Goal: Transaction & Acquisition: Download file/media

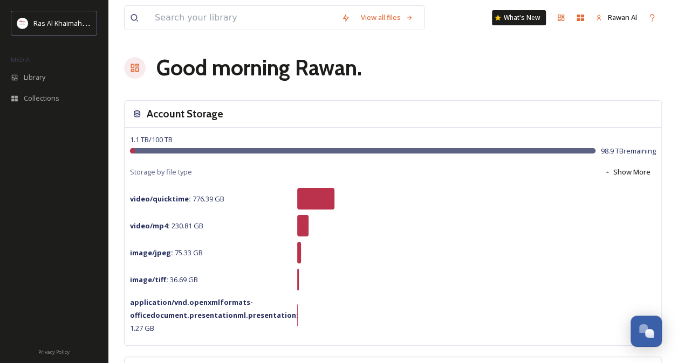
click at [375, 56] on div "Good morning [PERSON_NAME] ." at bounding box center [392, 68] width 537 height 32
click at [37, 71] on div "Library" at bounding box center [54, 77] width 108 height 21
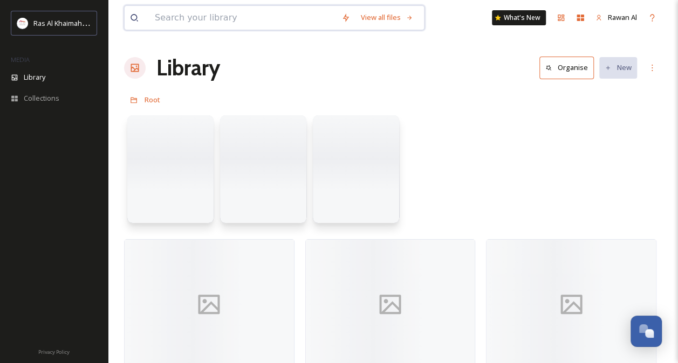
click at [202, 17] on input at bounding box center [242, 18] width 186 height 24
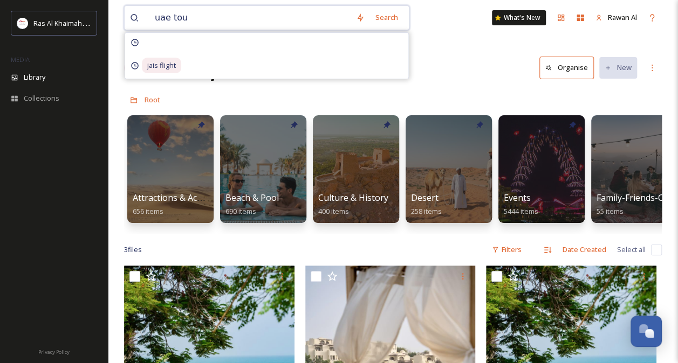
type input "uae tour"
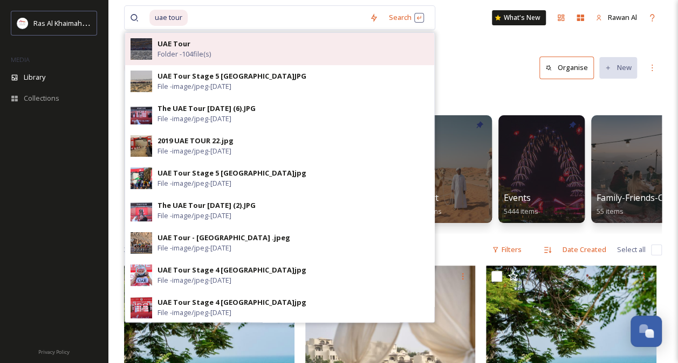
click at [278, 46] on div "UAE Tour Folder - 104 file(s)" at bounding box center [292, 49] width 271 height 20
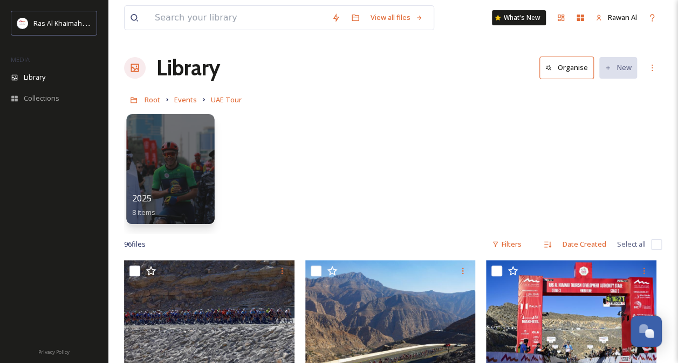
click at [191, 180] on div at bounding box center [170, 169] width 88 height 110
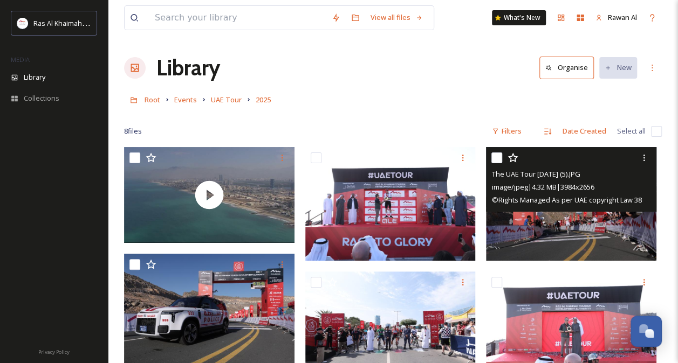
click at [551, 229] on img at bounding box center [571, 204] width 170 height 114
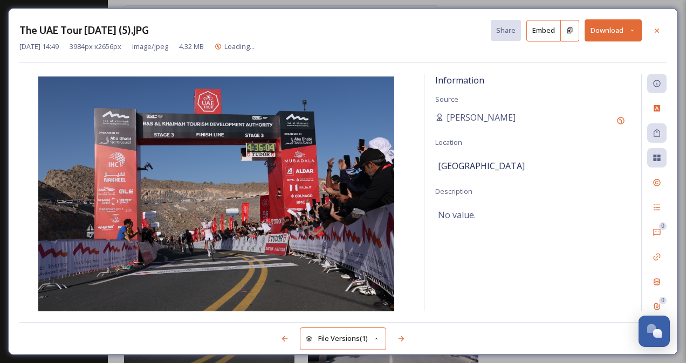
click at [602, 31] on button "Download" at bounding box center [612, 30] width 57 height 22
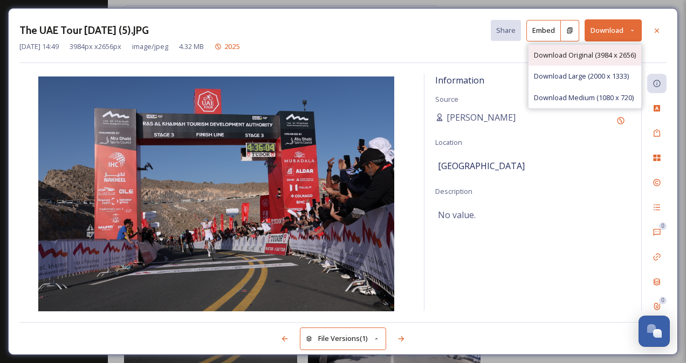
click at [597, 55] on span "Download Original (3984 x 2656)" at bounding box center [585, 55] width 102 height 10
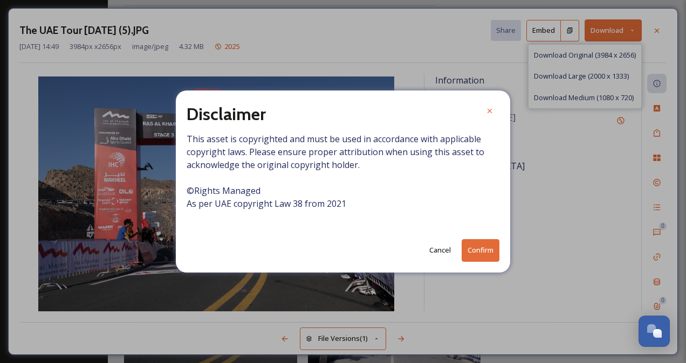
click at [494, 253] on button "Confirm" at bounding box center [480, 250] width 38 height 22
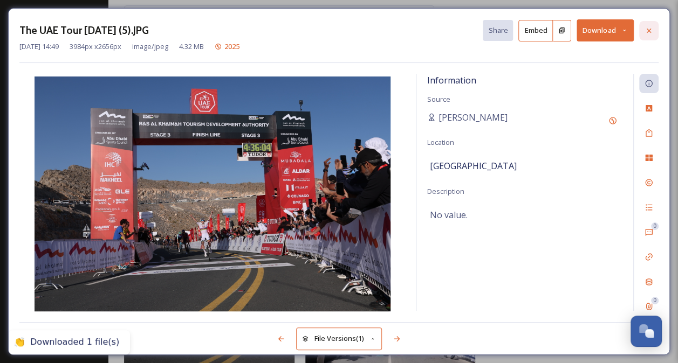
click at [655, 30] on div at bounding box center [648, 30] width 19 height 19
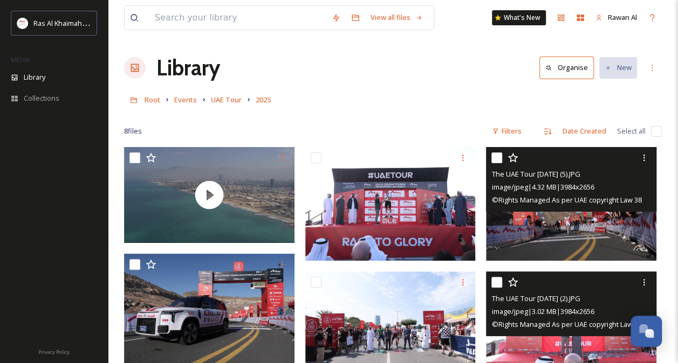
click at [550, 336] on img at bounding box center [571, 329] width 170 height 114
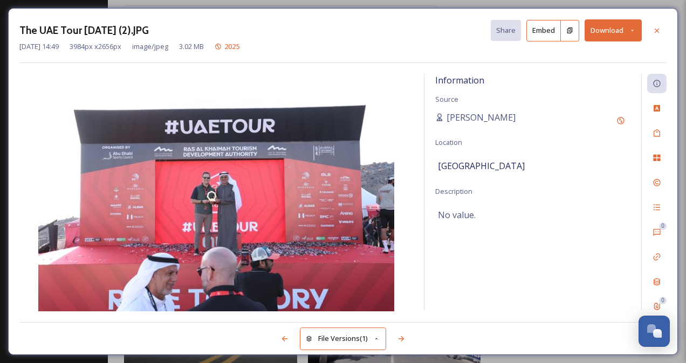
click at [605, 34] on button "Download" at bounding box center [612, 30] width 57 height 22
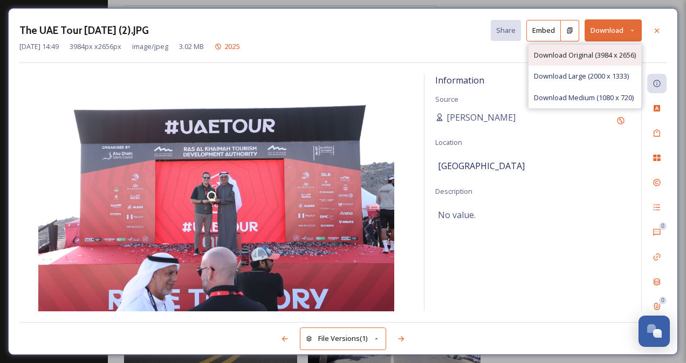
click at [582, 61] on div "Download Original (3984 x 2656)" at bounding box center [584, 55] width 113 height 21
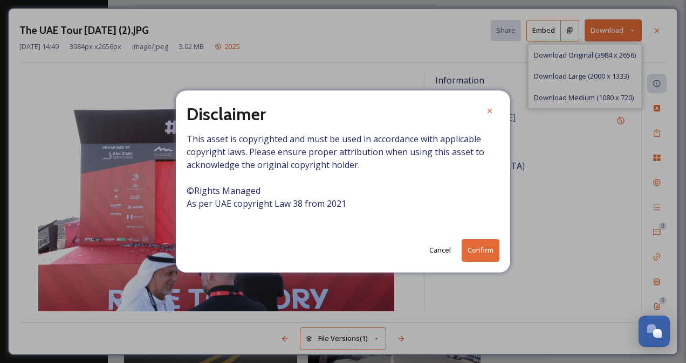
click at [486, 245] on button "Confirm" at bounding box center [480, 250] width 38 height 22
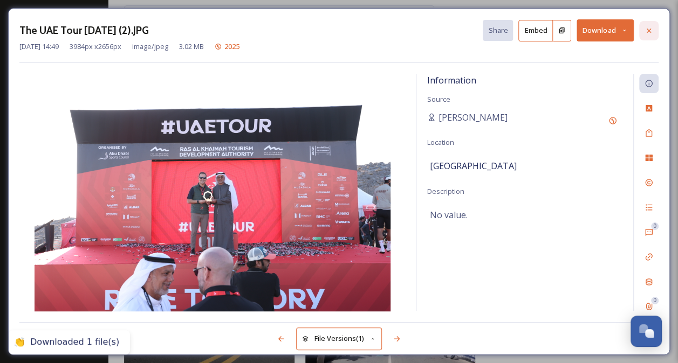
click at [656, 29] on div at bounding box center [648, 30] width 19 height 19
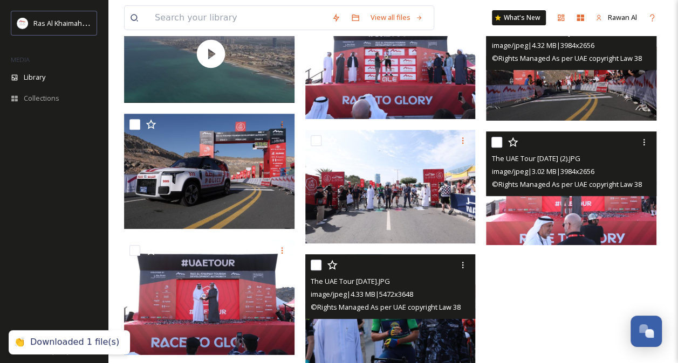
scroll to position [164, 0]
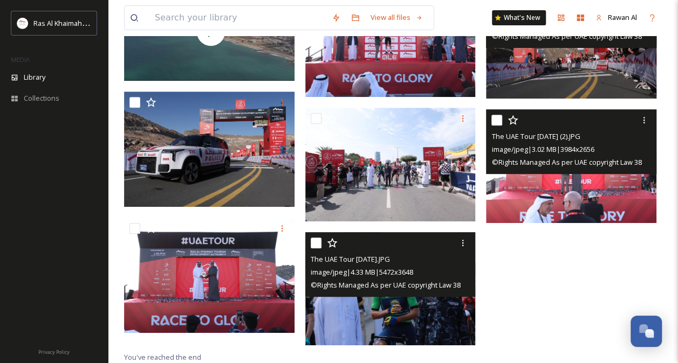
click at [381, 312] on img at bounding box center [390, 289] width 170 height 114
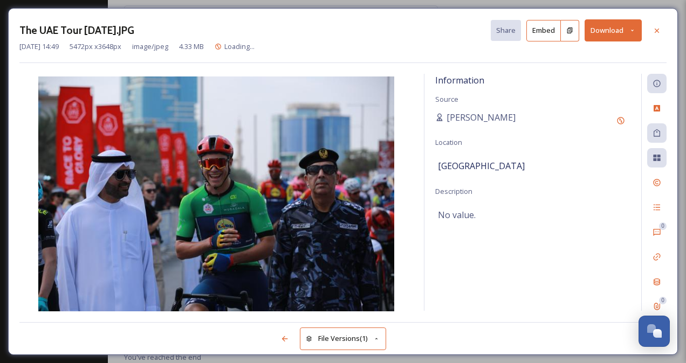
click at [599, 36] on button "Download" at bounding box center [612, 30] width 57 height 22
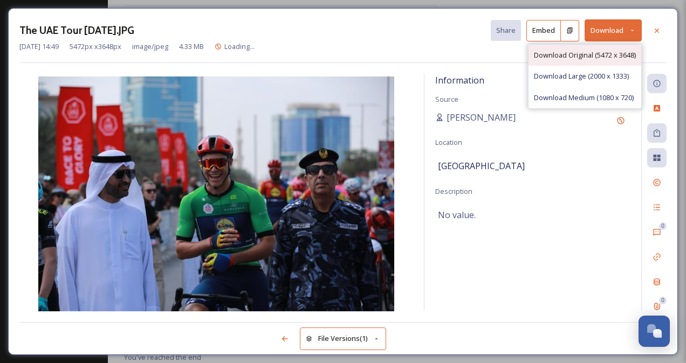
click at [574, 60] on div "Download Original (5472 x 3648)" at bounding box center [584, 55] width 113 height 21
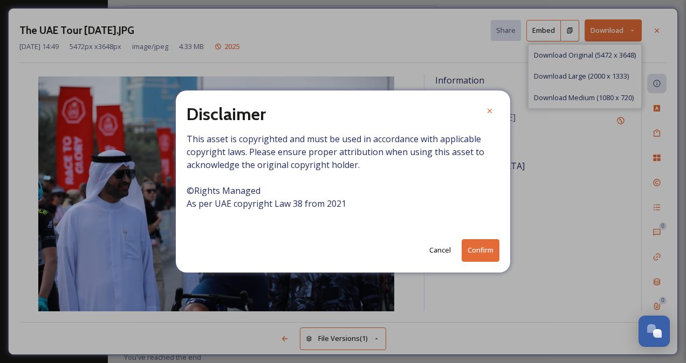
click at [489, 249] on button "Confirm" at bounding box center [480, 250] width 38 height 22
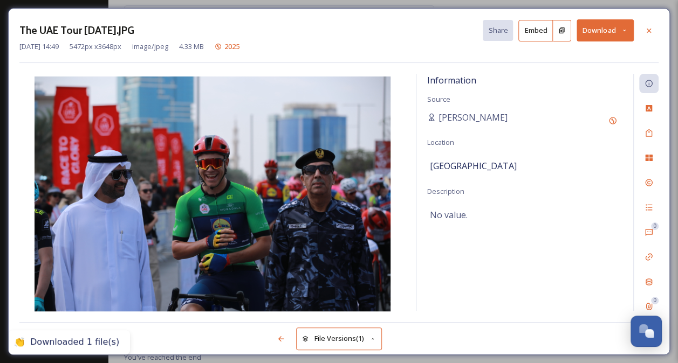
drag, startPoint x: 646, startPoint y: 34, endPoint x: 648, endPoint y: 48, distance: 14.2
click at [646, 34] on icon at bounding box center [648, 30] width 9 height 9
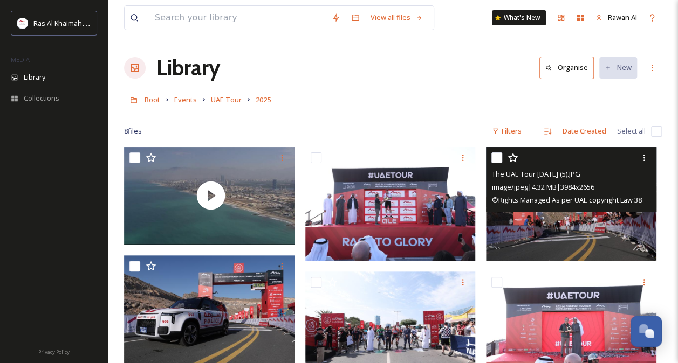
click at [535, 224] on img at bounding box center [571, 204] width 170 height 114
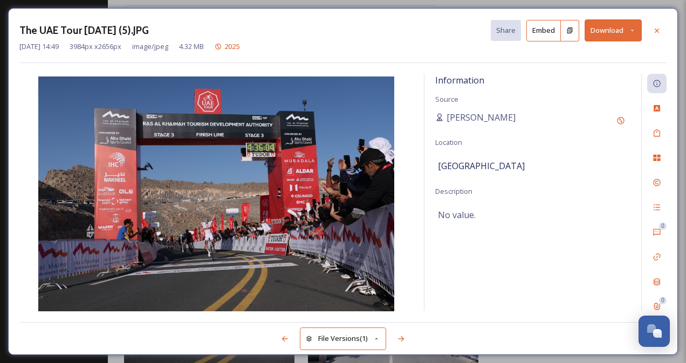
click at [605, 31] on button "Download" at bounding box center [612, 30] width 57 height 22
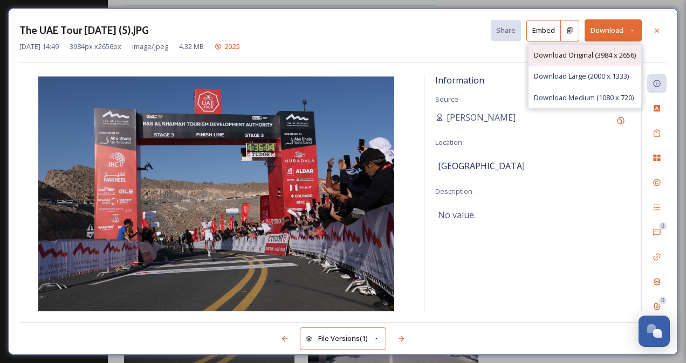
click at [591, 53] on span "Download Original (3984 x 2656)" at bounding box center [585, 55] width 102 height 10
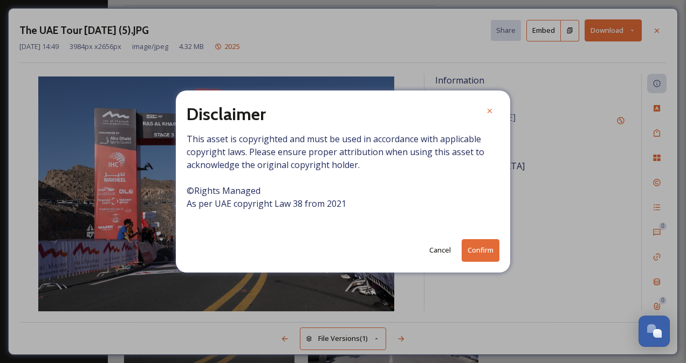
click at [475, 246] on button "Confirm" at bounding box center [480, 250] width 38 height 22
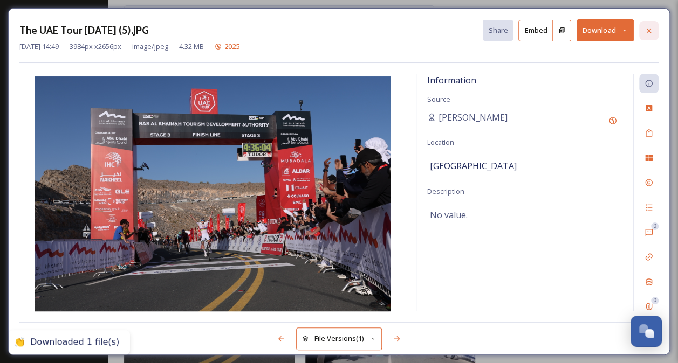
click at [655, 32] on div at bounding box center [648, 30] width 19 height 19
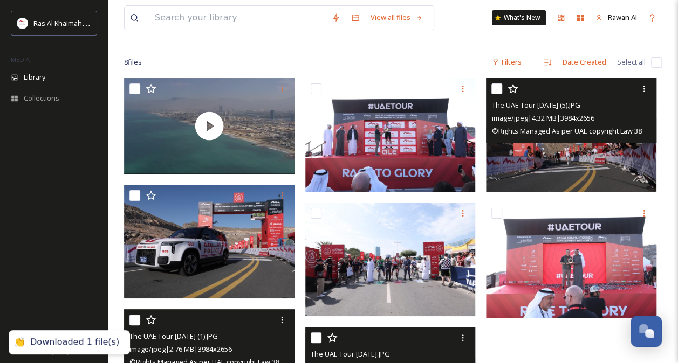
scroll to position [162, 0]
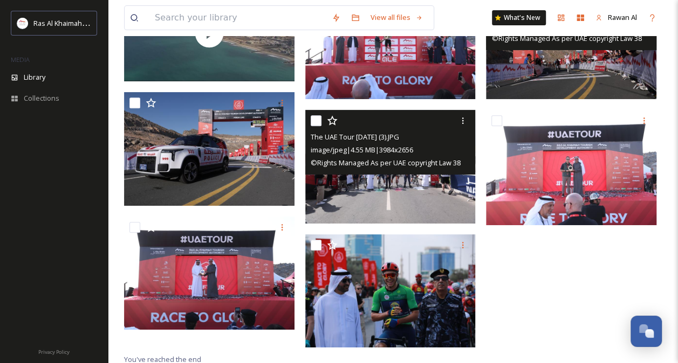
click at [386, 199] on img at bounding box center [390, 167] width 170 height 114
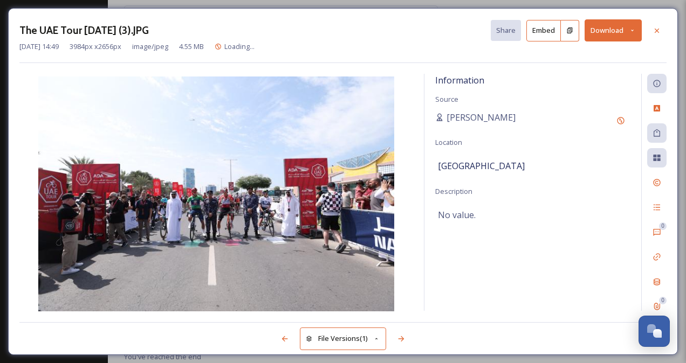
click at [611, 32] on button "Download" at bounding box center [612, 30] width 57 height 22
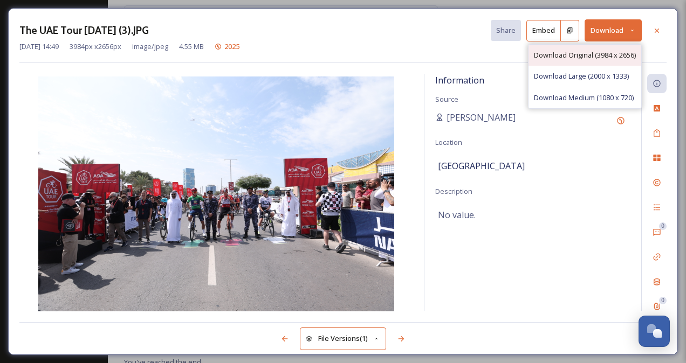
click at [562, 50] on span "Download Original (3984 x 2656)" at bounding box center [585, 55] width 102 height 10
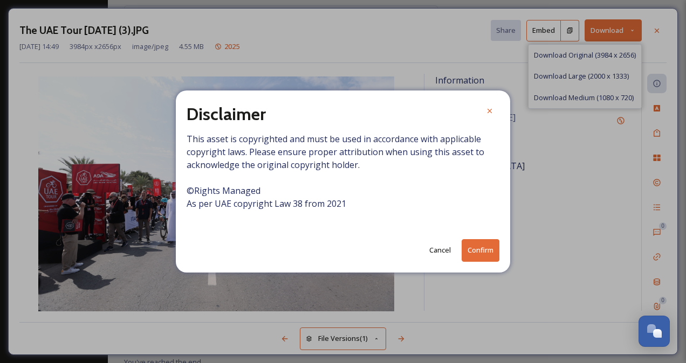
click at [474, 249] on button "Confirm" at bounding box center [480, 250] width 38 height 22
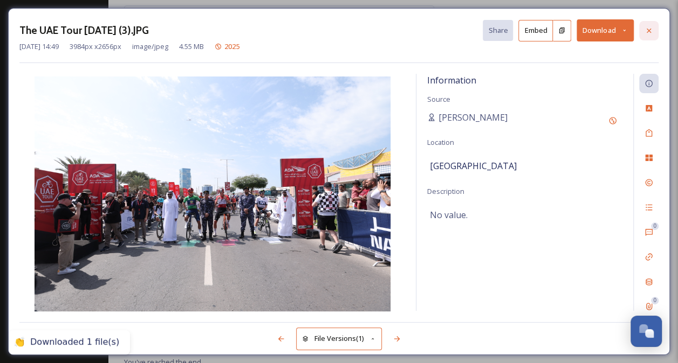
click at [646, 37] on div at bounding box center [648, 30] width 19 height 19
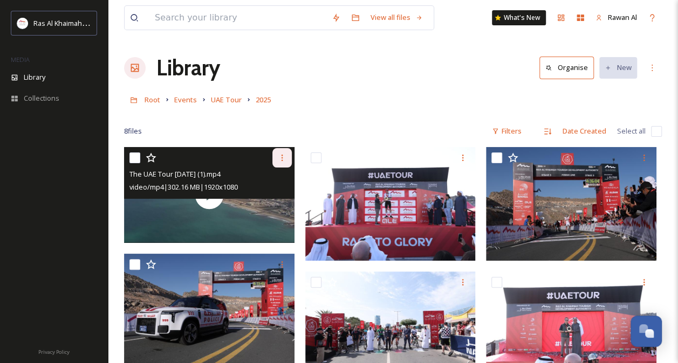
click at [281, 157] on icon at bounding box center [282, 158] width 2 height 6
click at [266, 198] on span "Download" at bounding box center [269, 202] width 33 height 10
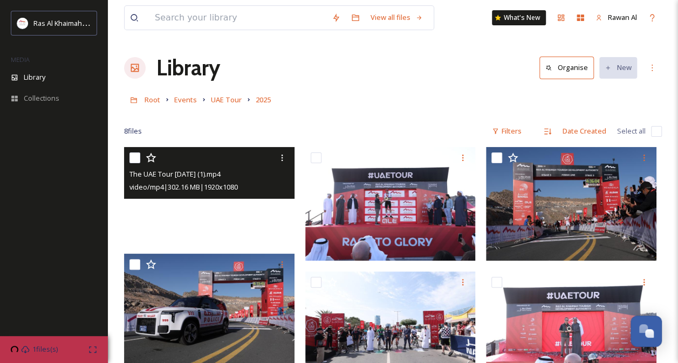
click at [247, 218] on video "The UAE Tour 19 Feb 2025 (1).mp4" at bounding box center [209, 195] width 170 height 96
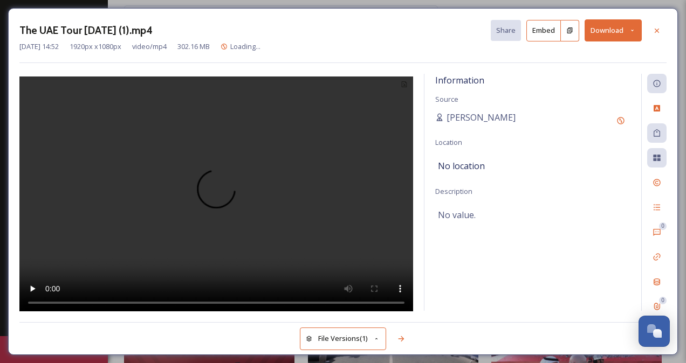
click at [620, 25] on button "Download" at bounding box center [612, 30] width 57 height 22
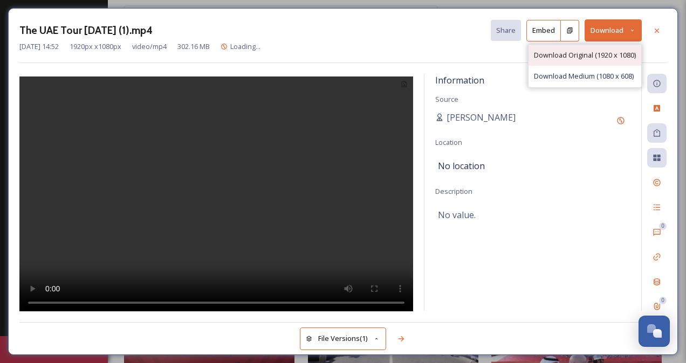
click at [606, 56] on span "Download Original (1920 x 1080)" at bounding box center [585, 55] width 102 height 10
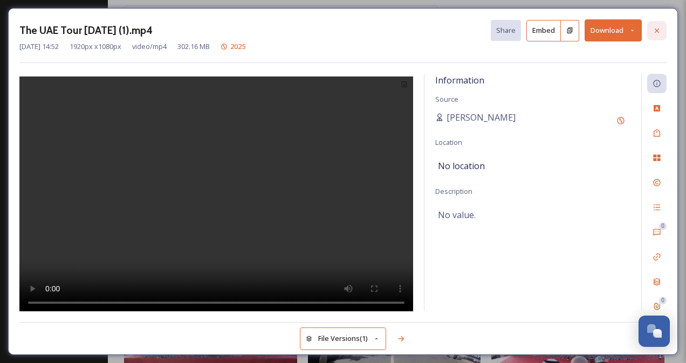
click at [660, 30] on icon at bounding box center [656, 30] width 9 height 9
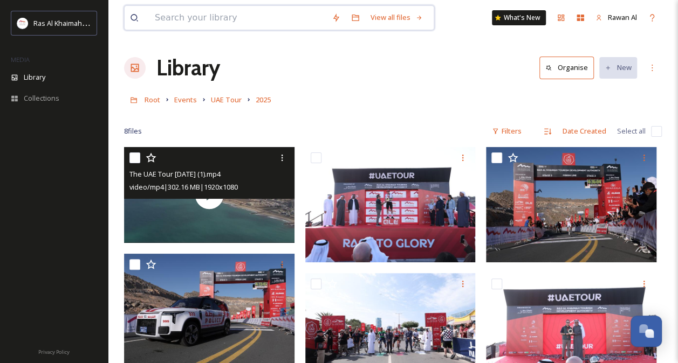
click at [195, 14] on input at bounding box center [237, 18] width 177 height 24
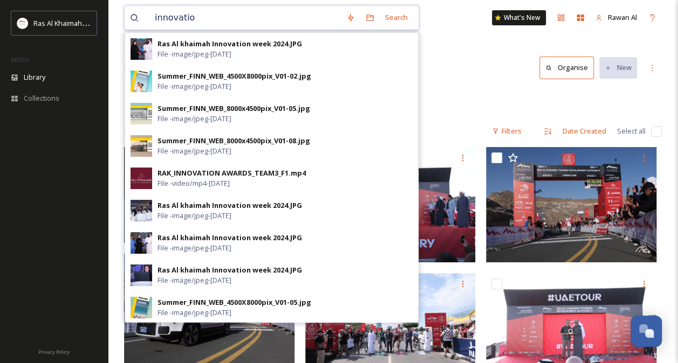
type input "innovation"
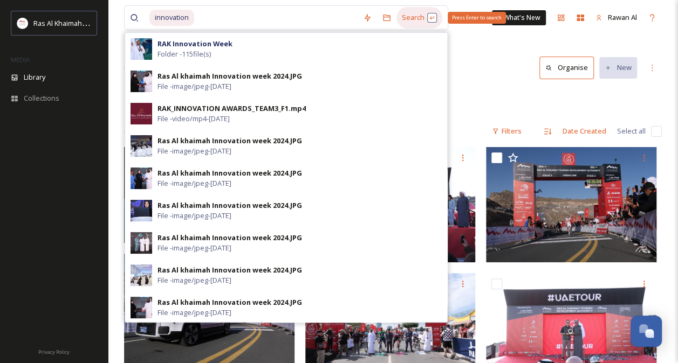
click at [412, 20] on div "Search Press Enter to search" at bounding box center [419, 17] width 46 height 21
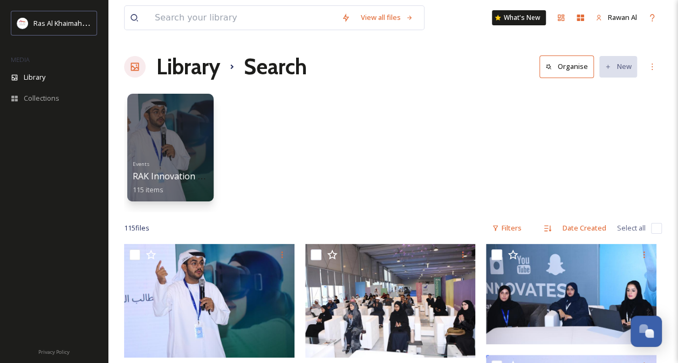
scroll to position [8, 0]
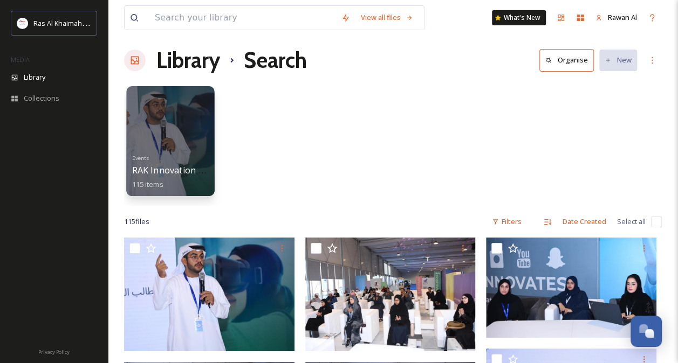
click at [203, 147] on div at bounding box center [170, 141] width 88 height 110
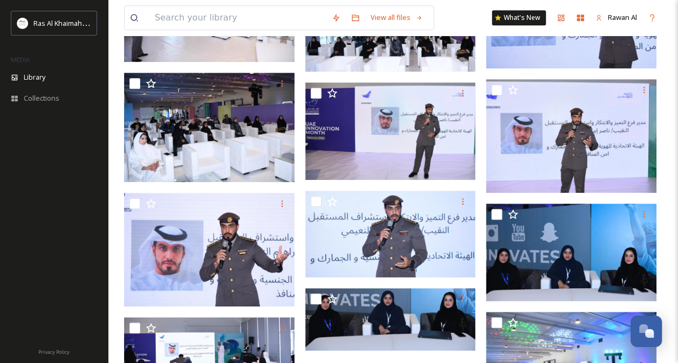
scroll to position [308, 0]
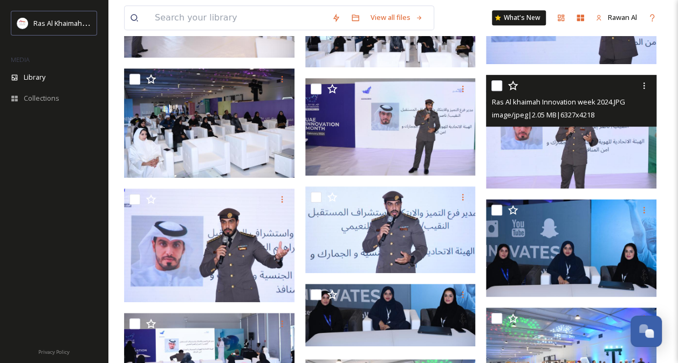
click at [570, 141] on img at bounding box center [571, 132] width 170 height 114
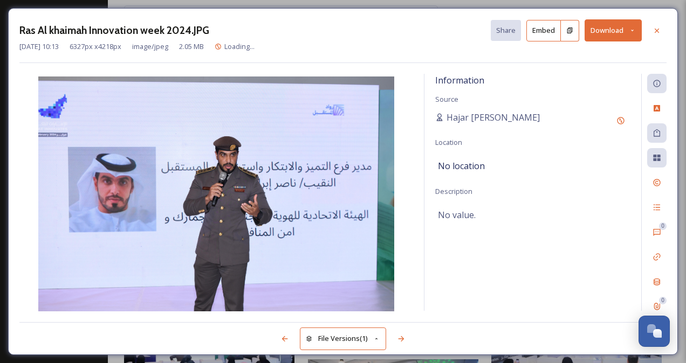
click at [602, 29] on button "Download" at bounding box center [612, 30] width 57 height 22
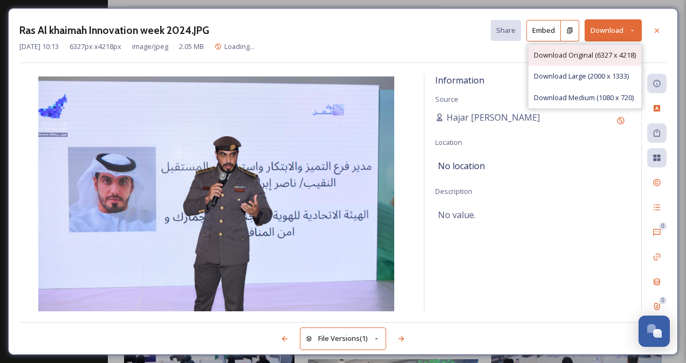
click at [577, 58] on span "Download Original (6327 x 4218)" at bounding box center [585, 55] width 102 height 10
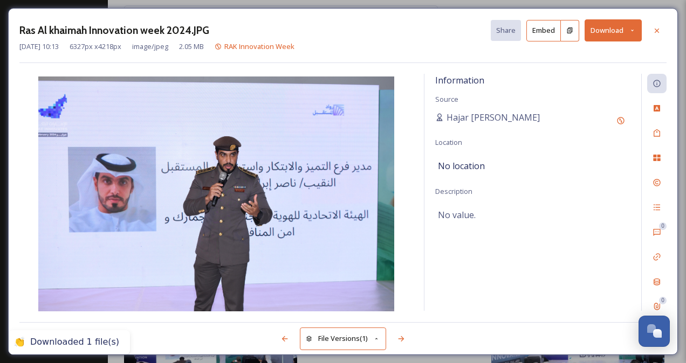
click at [658, 33] on icon at bounding box center [656, 30] width 9 height 9
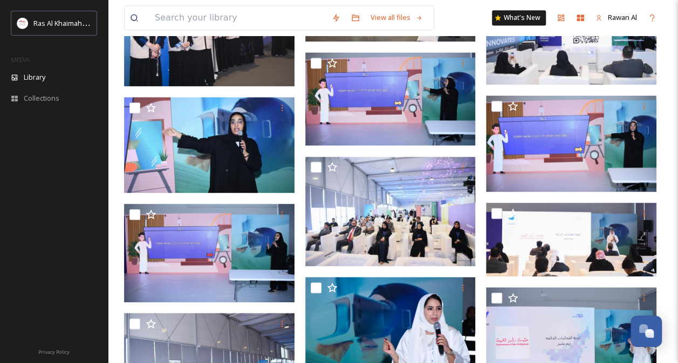
scroll to position [847, 0]
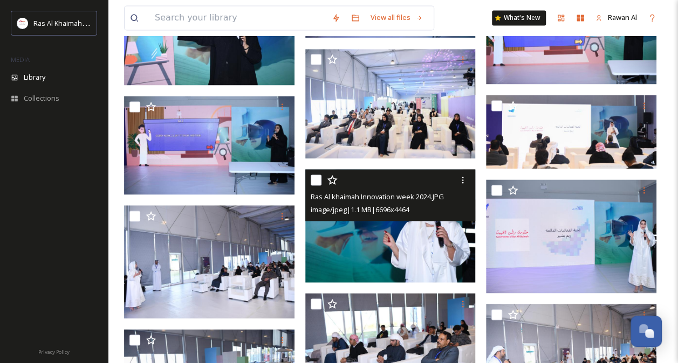
click at [399, 245] on img at bounding box center [390, 226] width 170 height 114
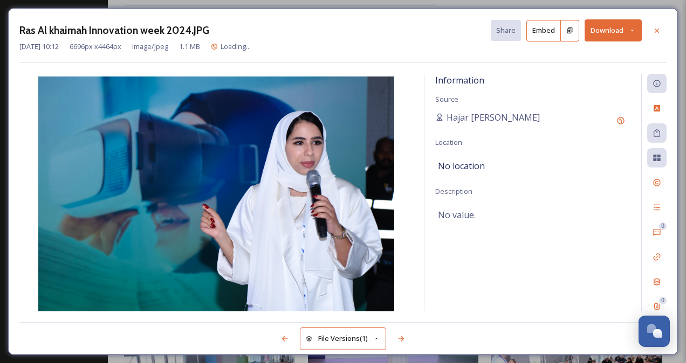
click at [614, 30] on button "Download" at bounding box center [612, 30] width 57 height 22
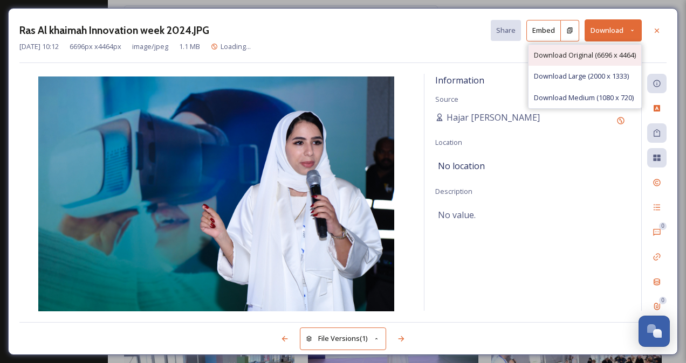
click at [590, 61] on div "Download Original (6696 x 4464)" at bounding box center [584, 55] width 113 height 21
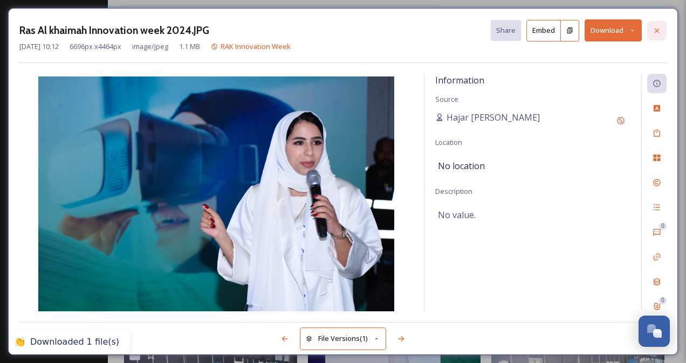
click at [662, 31] on div at bounding box center [656, 30] width 19 height 19
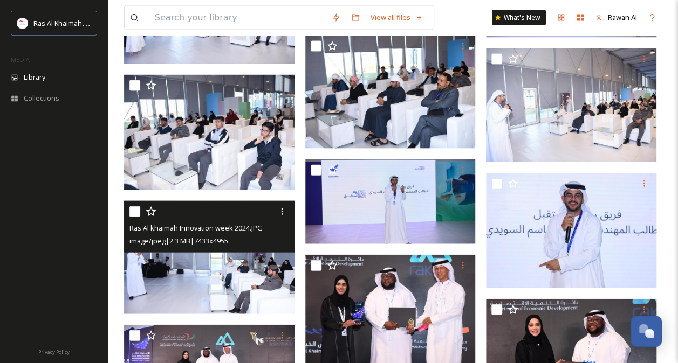
scroll to position [1170, 0]
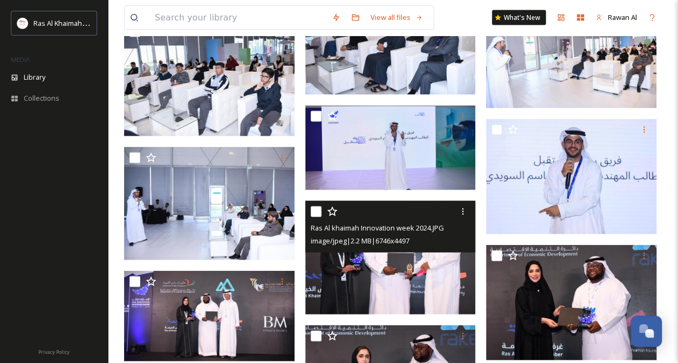
click at [383, 265] on img at bounding box center [390, 258] width 170 height 114
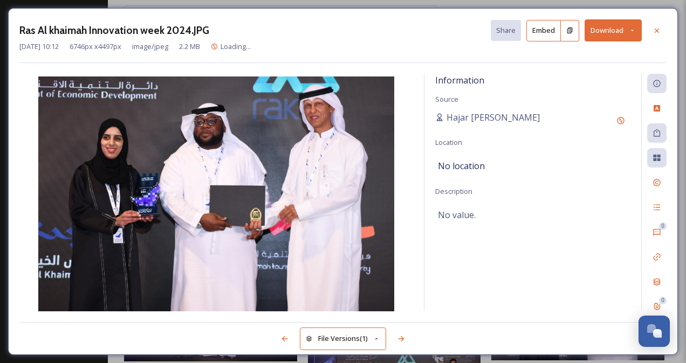
click at [598, 25] on button "Download" at bounding box center [612, 30] width 57 height 22
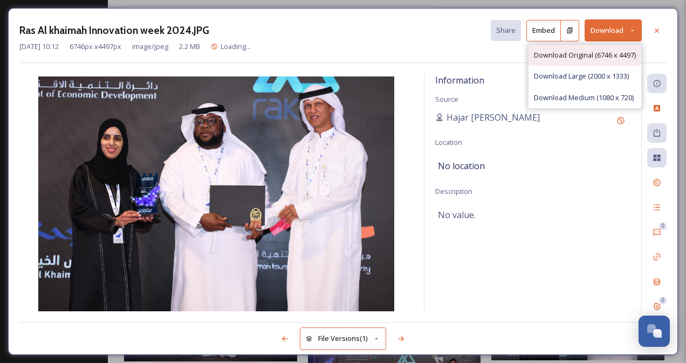
click at [586, 49] on div "Download Original (6746 x 4497)" at bounding box center [584, 55] width 113 height 21
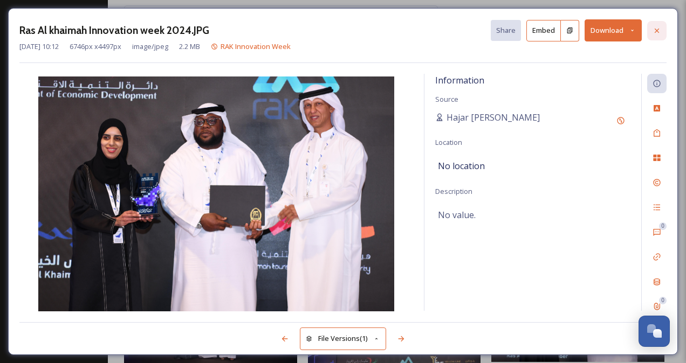
click at [662, 33] on div at bounding box center [656, 30] width 19 height 19
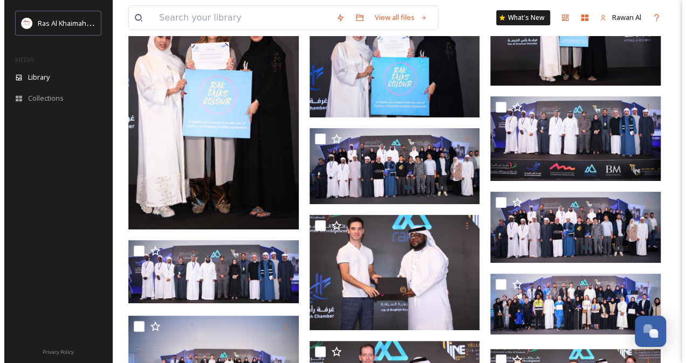
scroll to position [4080, 0]
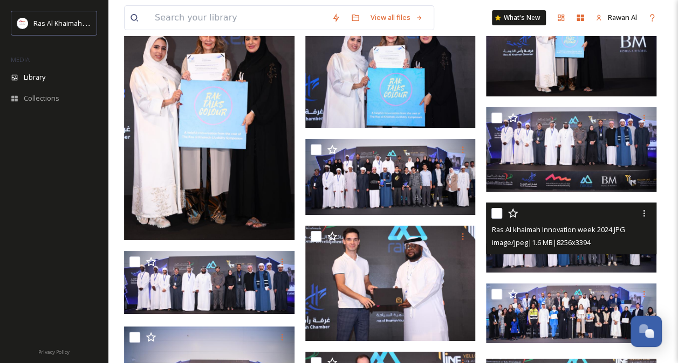
click at [569, 239] on span "image/jpeg | 1.6 MB | 8256 x 3394" at bounding box center [540, 243] width 99 height 10
click at [568, 257] on img at bounding box center [571, 238] width 170 height 70
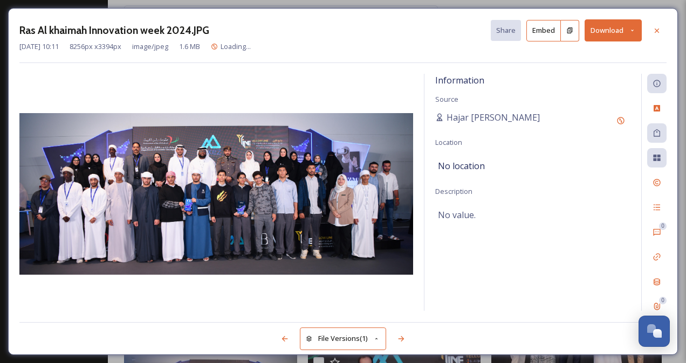
click at [608, 33] on button "Download" at bounding box center [612, 30] width 57 height 22
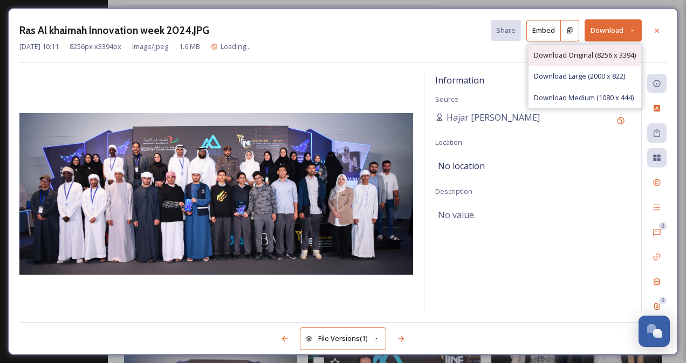
click at [584, 49] on div "Download Original (8256 x 3394)" at bounding box center [584, 55] width 113 height 21
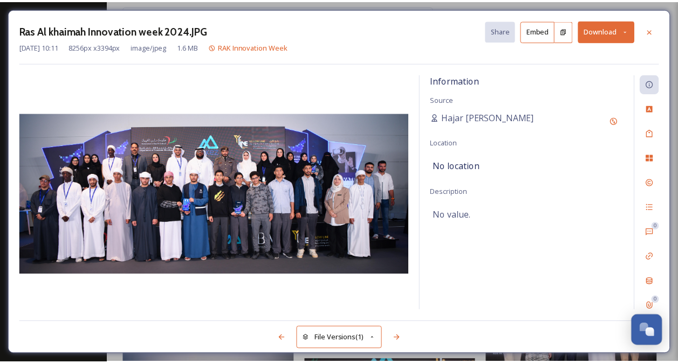
scroll to position [4088, 0]
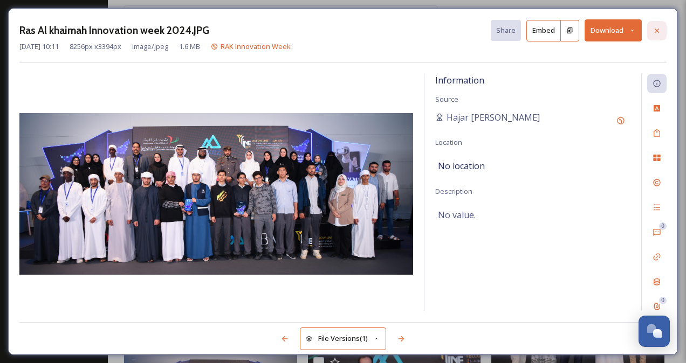
click at [652, 28] on icon at bounding box center [656, 30] width 9 height 9
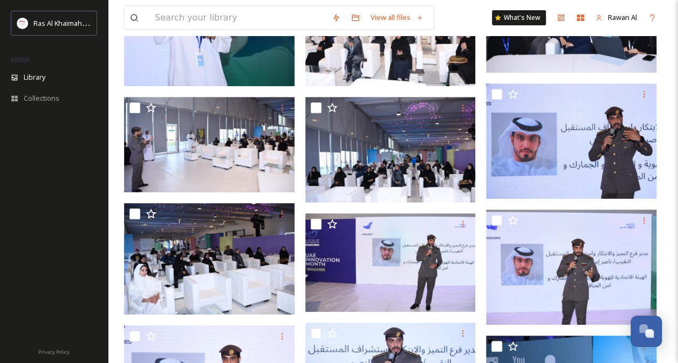
scroll to position [154, 0]
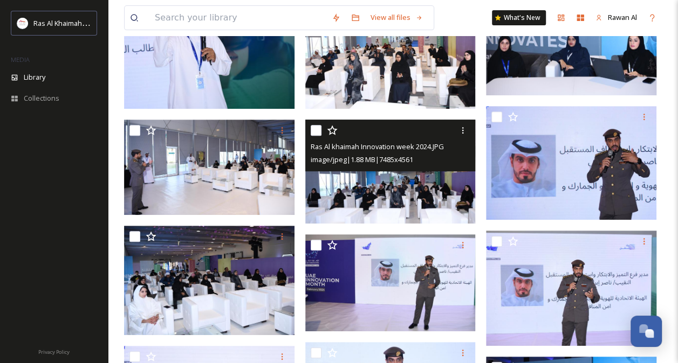
click at [375, 190] on img at bounding box center [390, 172] width 170 height 104
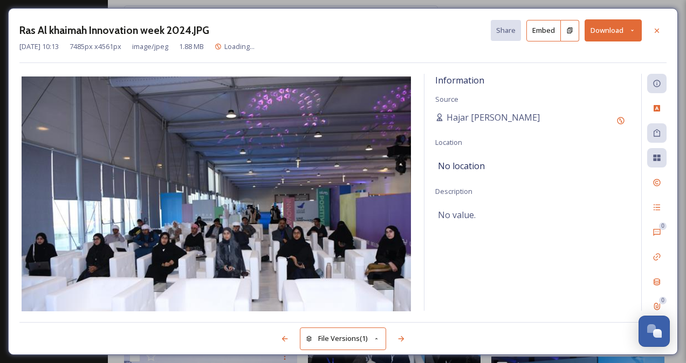
click at [606, 30] on button "Download" at bounding box center [612, 30] width 57 height 22
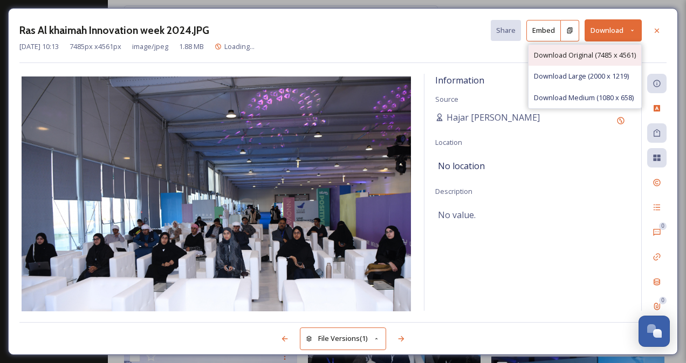
click at [589, 50] on span "Download Original (7485 x 4561)" at bounding box center [585, 55] width 102 height 10
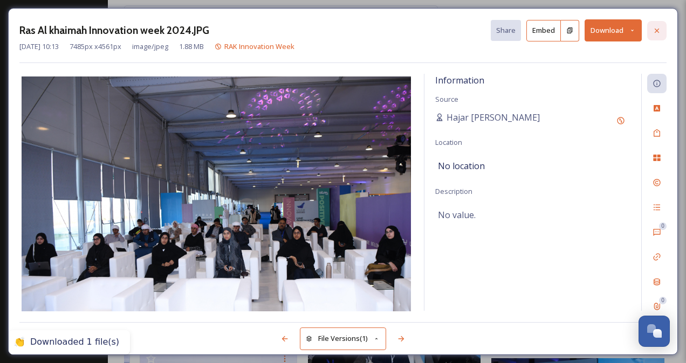
click at [663, 27] on div at bounding box center [656, 30] width 19 height 19
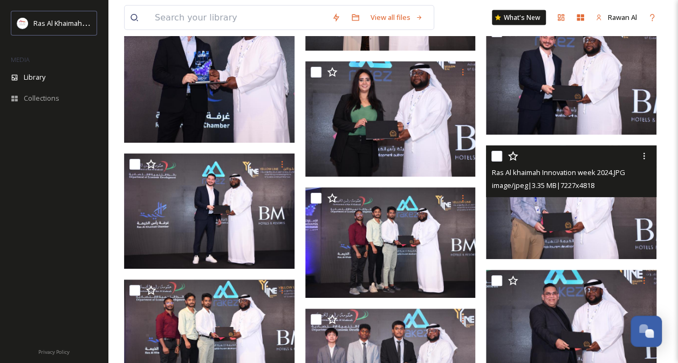
scroll to position [3234, 0]
